Goal: Task Accomplishment & Management: Complete application form

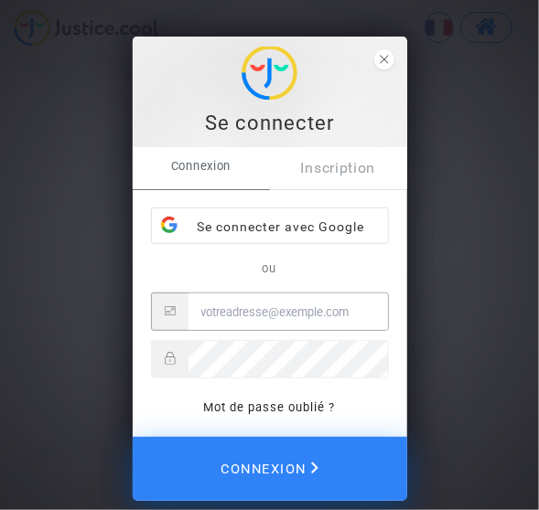
type input "ac.curdel@hotmail.fr"
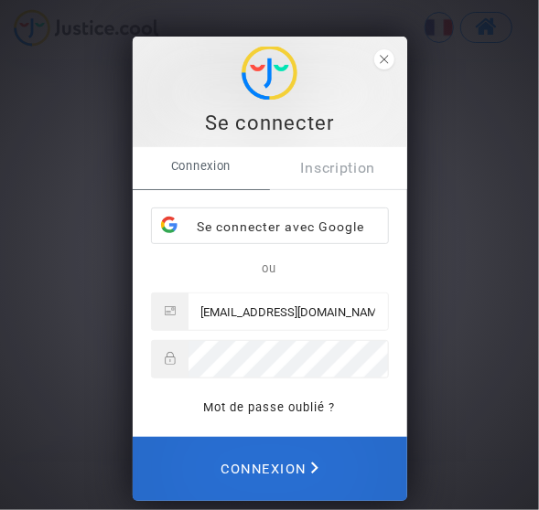
click at [277, 474] on span "Connexion" at bounding box center [269, 469] width 98 height 40
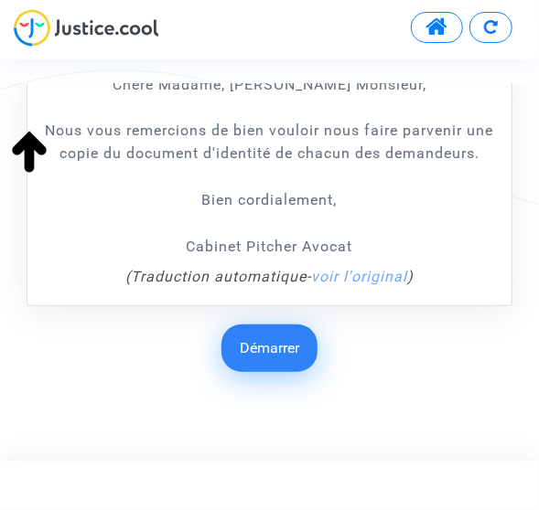
scroll to position [346, 0]
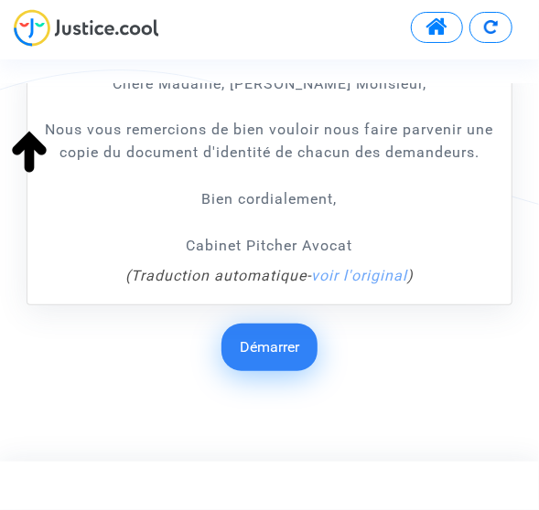
click at [272, 356] on button "Démarrer" at bounding box center [269, 348] width 96 height 48
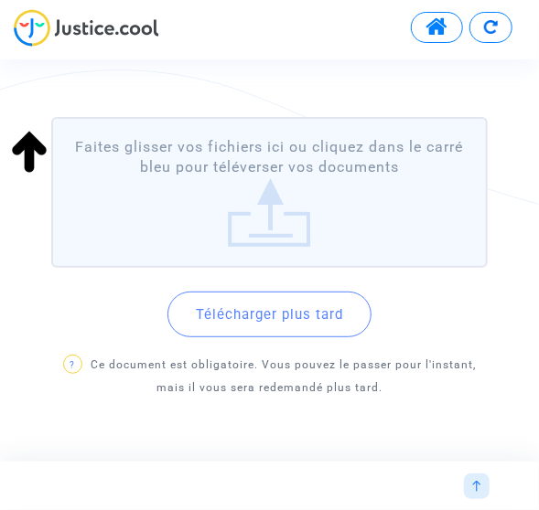
scroll to position [216, 0]
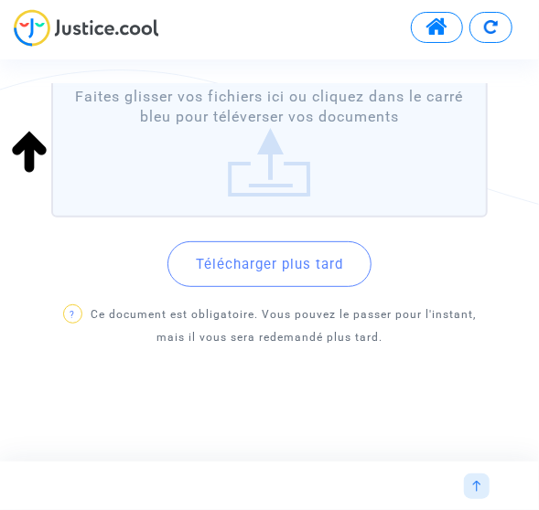
click at [278, 157] on label "Faites glisser vos fichiers ici ou cliquez dans le carré bleu pour téléverser v…" at bounding box center [268, 142] width 435 height 151
click at [0, 0] on input "Faites glisser vos fichiers ici ou cliquez dans le carré bleu pour téléverser v…" at bounding box center [0, 0] width 0 height 0
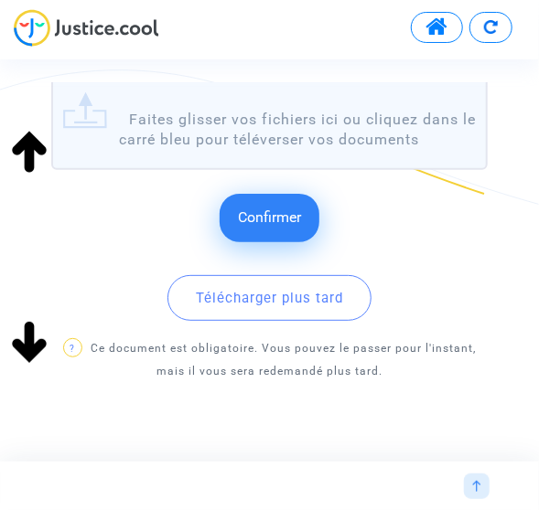
scroll to position [457, 0]
click at [261, 222] on span "Confirmer" at bounding box center [269, 216] width 63 height 17
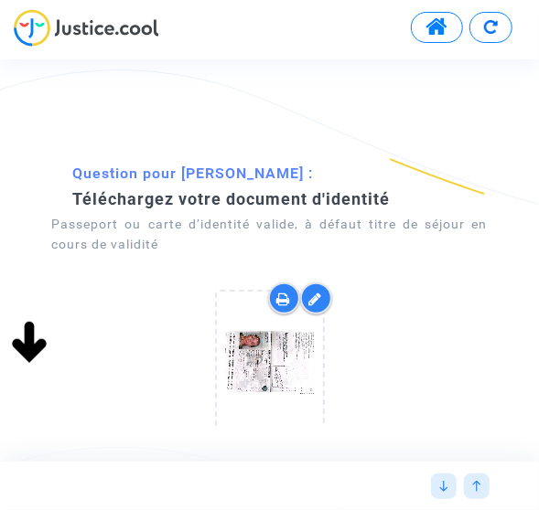
scroll to position [0, 0]
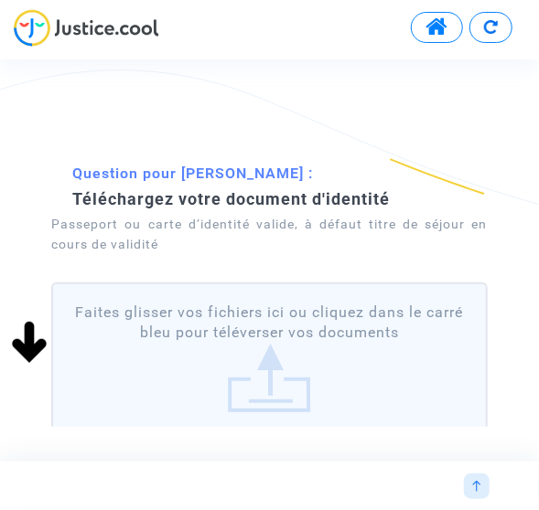
click at [283, 348] on label "Faites glisser vos fichiers ici ou cliquez dans le carré bleu pour téléverser v…" at bounding box center [268, 358] width 435 height 151
click at [0, 0] on input "Faites glisser vos fichiers ici ou cliquez dans le carré bleu pour téléverser v…" at bounding box center [0, 0] width 0 height 0
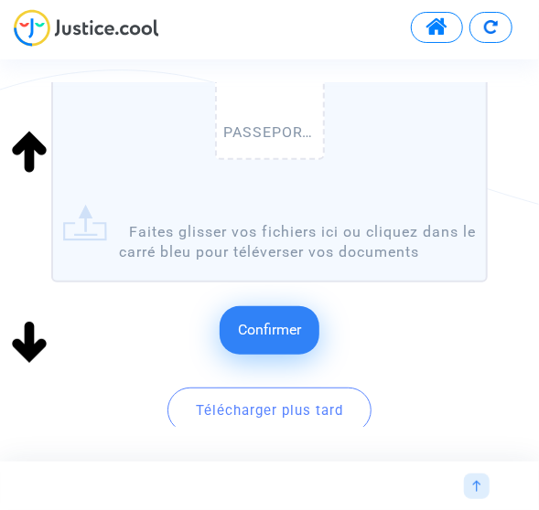
scroll to position [345, 0]
click at [268, 336] on span "Confirmer" at bounding box center [269, 328] width 63 height 17
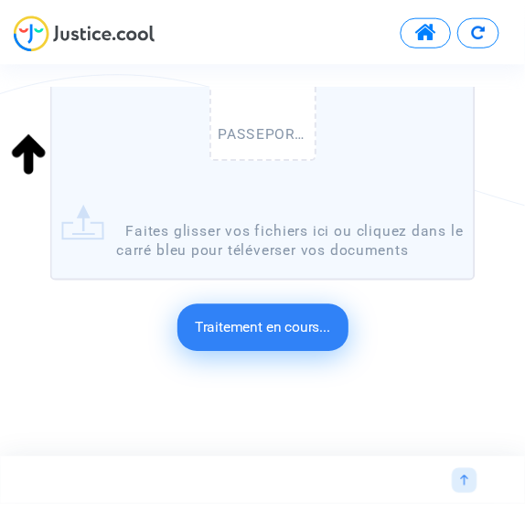
scroll to position [128, 0]
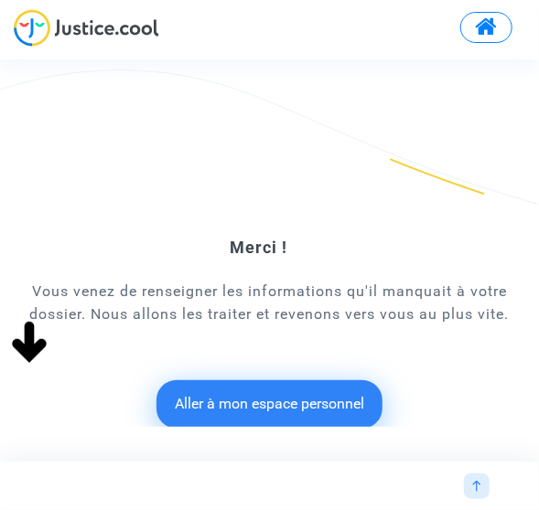
click at [250, 406] on button "Aller à mon espace personnel" at bounding box center [269, 404] width 226 height 48
